Goal: Download file/media

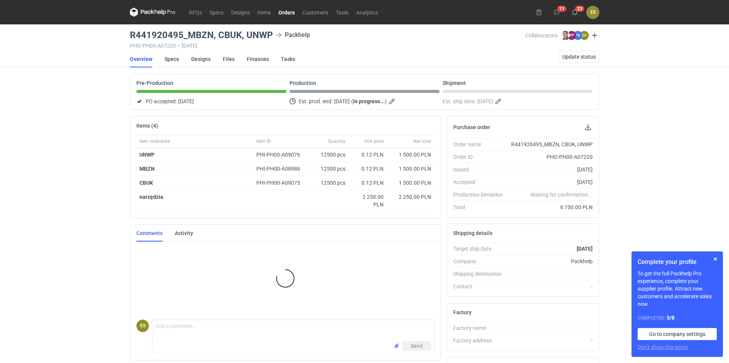
scroll to position [2, 0]
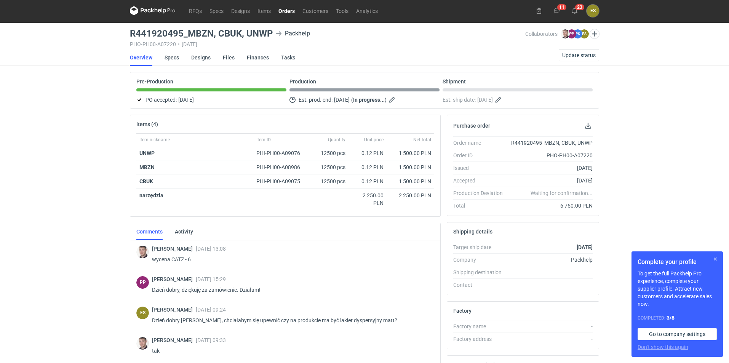
click at [714, 260] on button "button" at bounding box center [715, 258] width 9 height 9
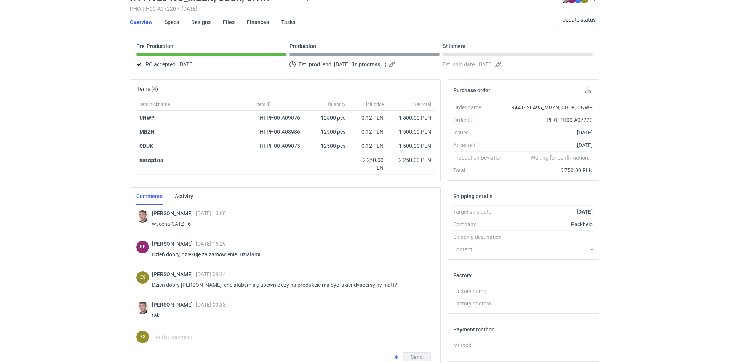
scroll to position [0, 0]
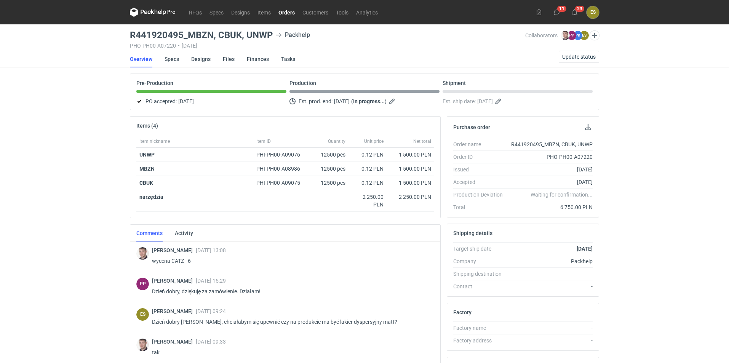
click at [198, 56] on link "Designs" at bounding box center [200, 59] width 19 height 17
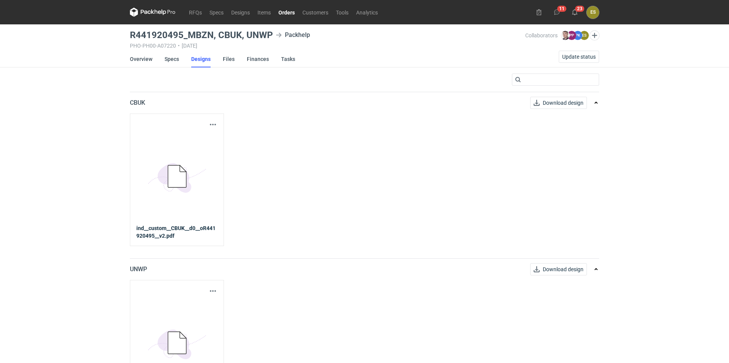
click at [167, 179] on icon at bounding box center [176, 176] width 42 height 35
click at [572, 105] on link "Download design" at bounding box center [558, 103] width 57 height 12
click at [144, 63] on link "Overview" at bounding box center [141, 59] width 22 height 17
